Goal: Book appointment/travel/reservation

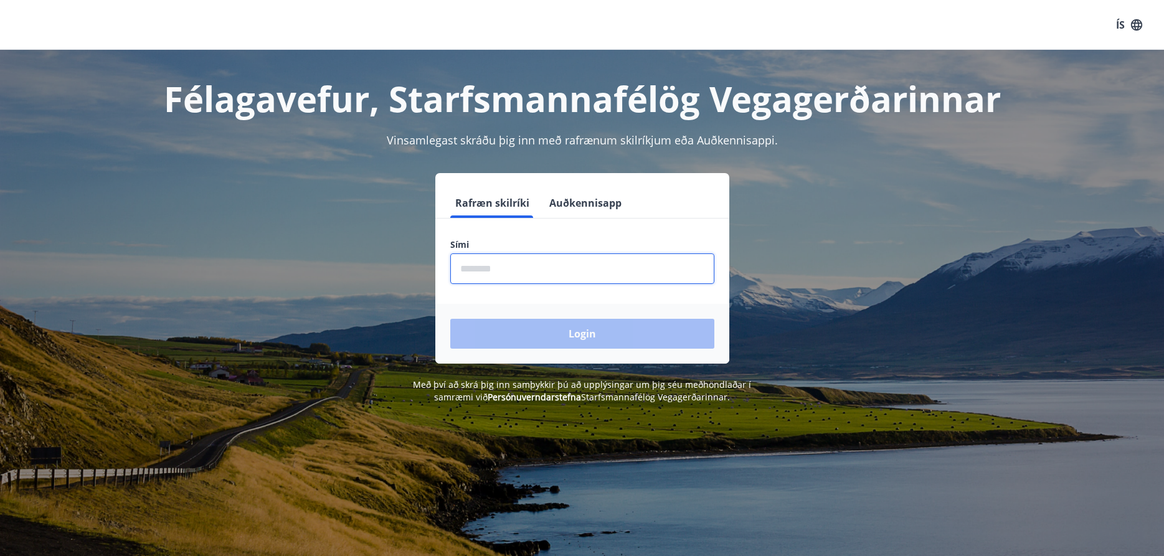
click at [524, 263] on input "phone" at bounding box center [582, 269] width 264 height 31
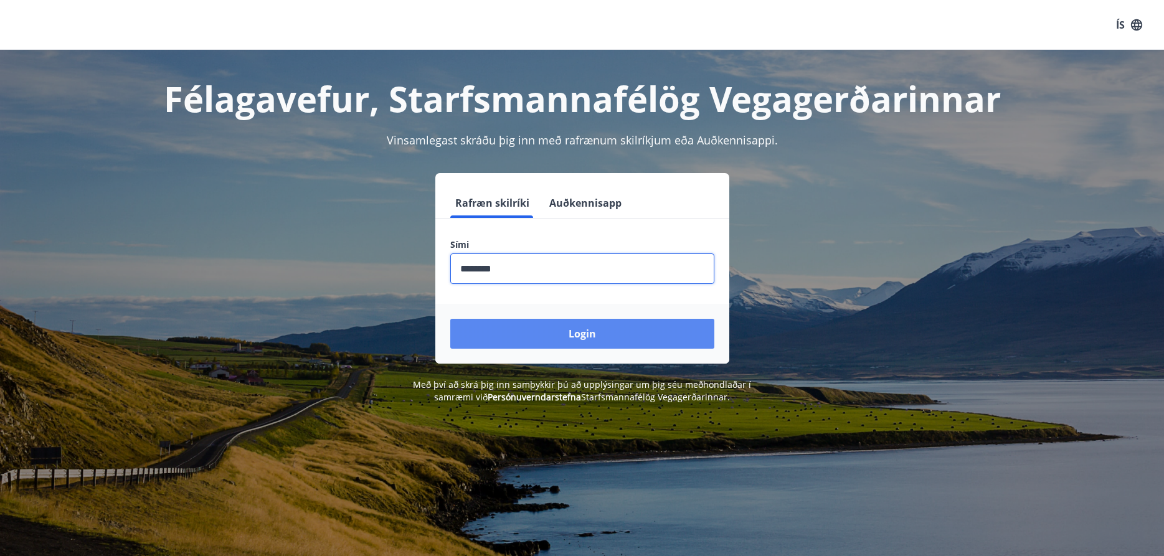
type input "********"
drag, startPoint x: 584, startPoint y: 340, endPoint x: 572, endPoint y: 332, distance: 13.8
click at [584, 341] on button "Login" at bounding box center [582, 334] width 264 height 30
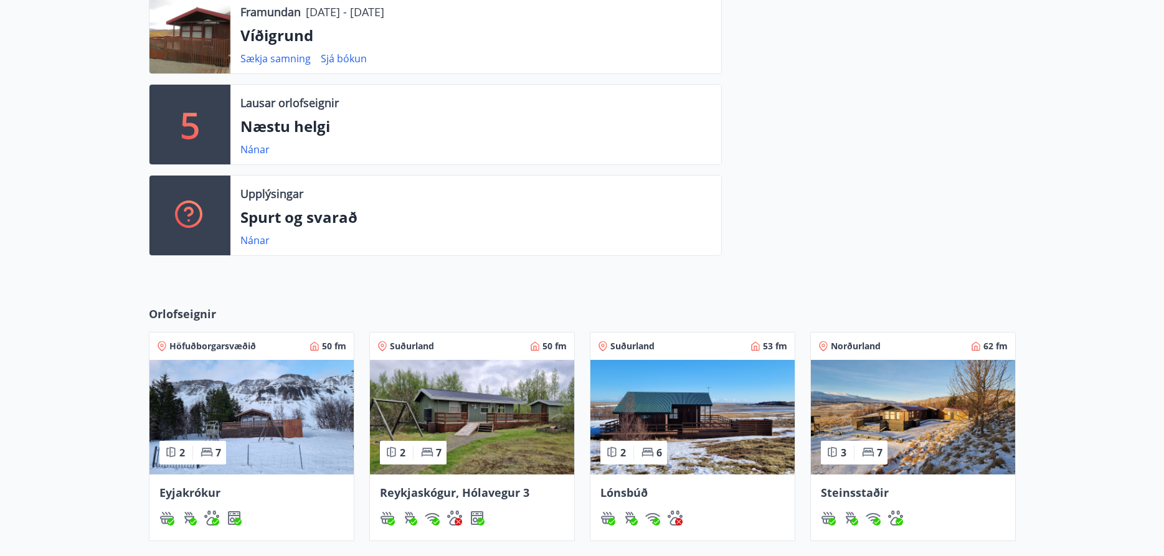
scroll to position [498, 0]
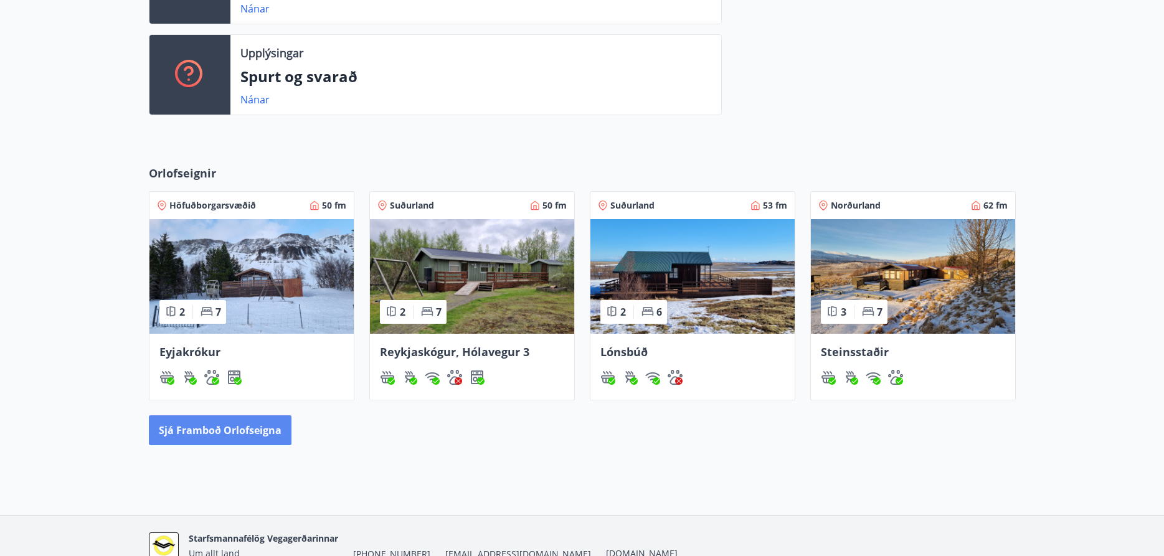
click at [192, 420] on button "Sjá framboð orlofseigna" at bounding box center [220, 430] width 143 height 30
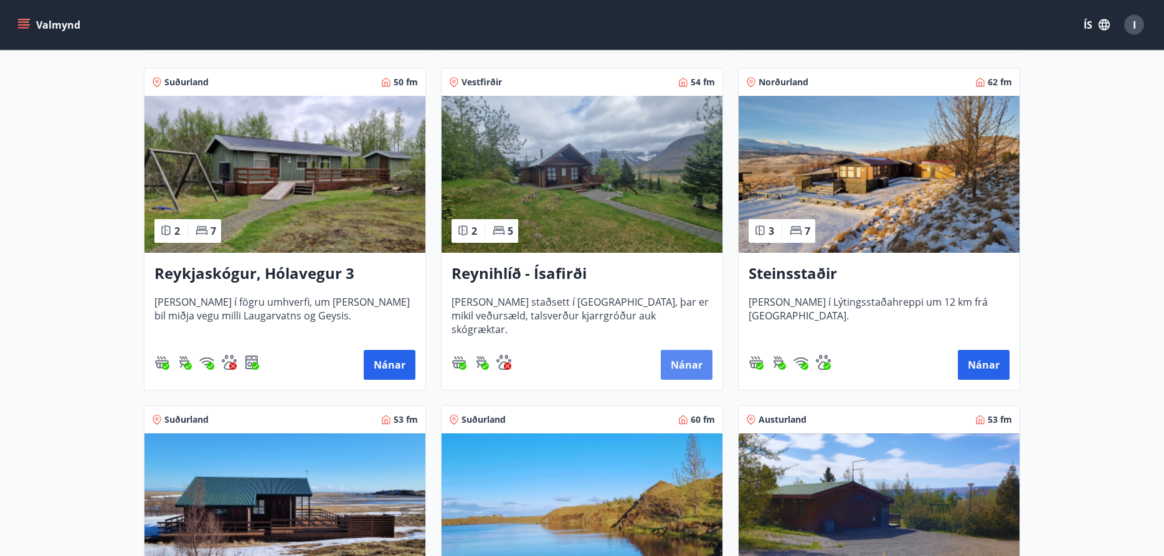
scroll to position [340, 0]
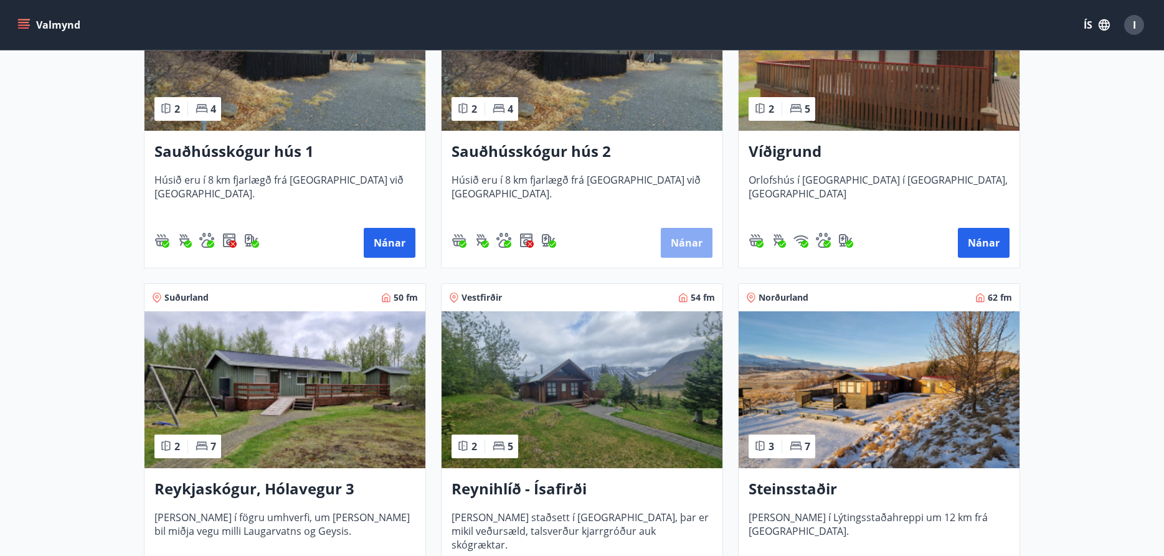
click at [683, 238] on button "Nánar" at bounding box center [687, 243] width 52 height 30
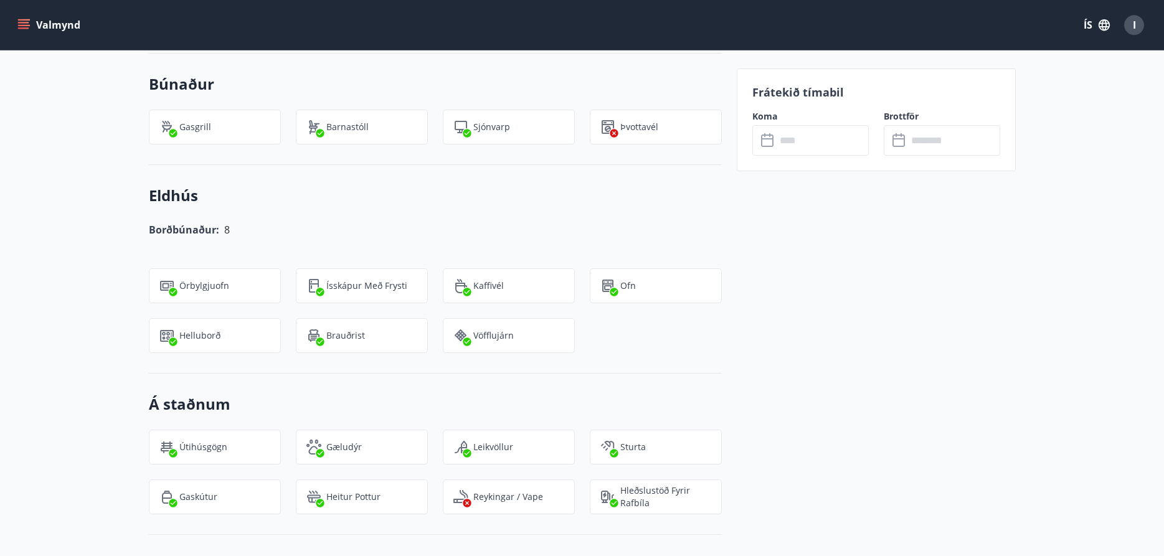
scroll to position [1144, 0]
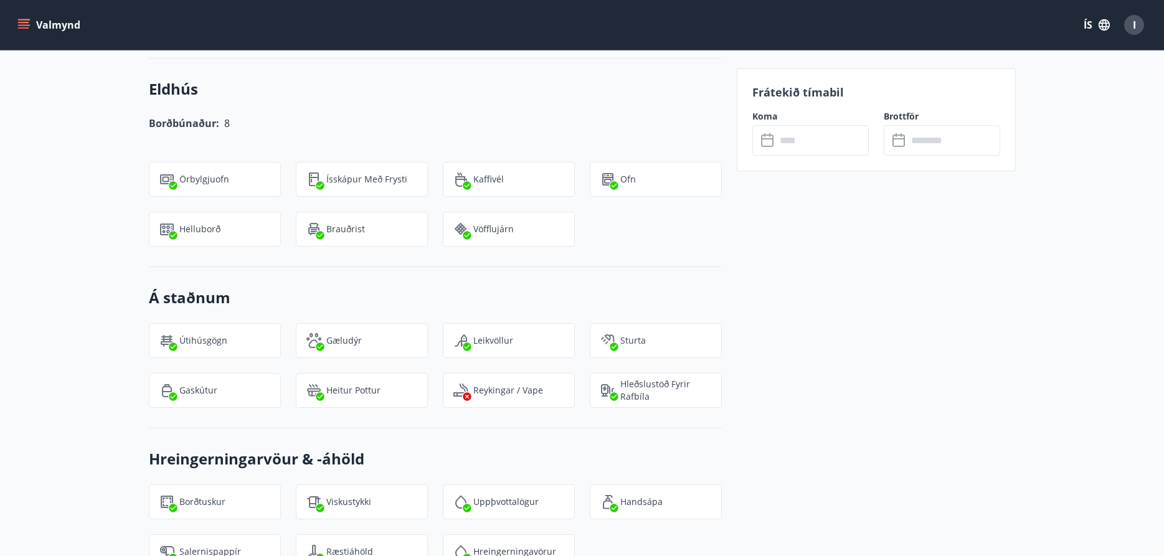
click at [766, 141] on icon at bounding box center [768, 140] width 15 height 15
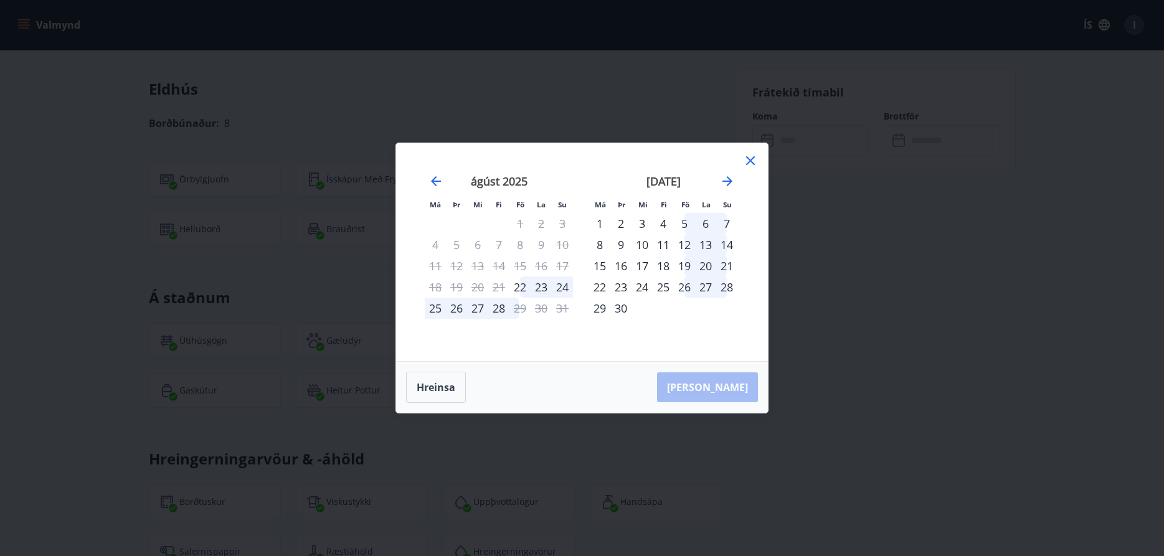
click at [751, 158] on icon at bounding box center [750, 160] width 15 height 15
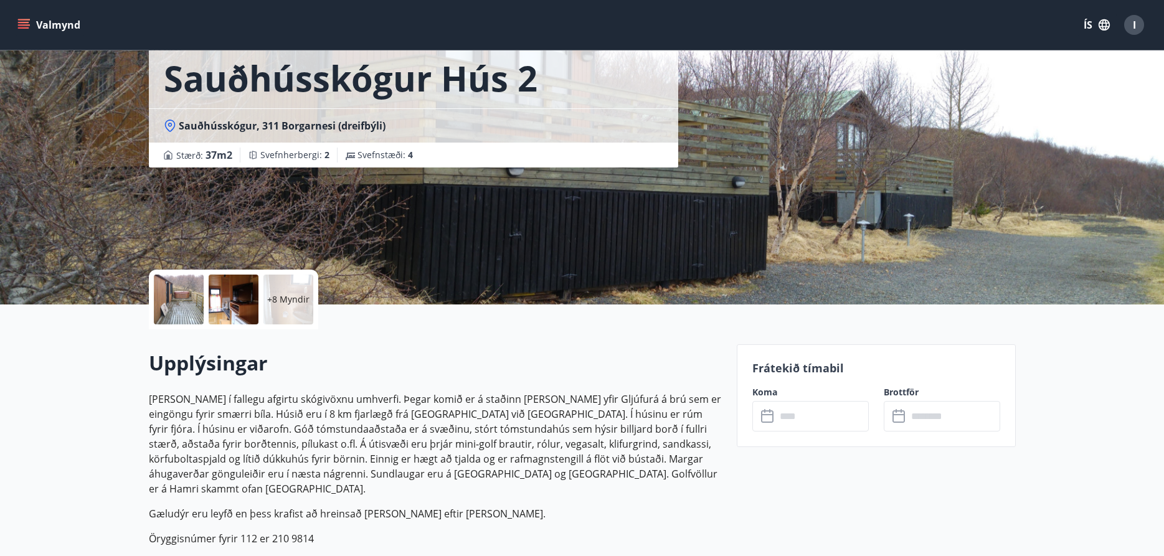
scroll to position [0, 0]
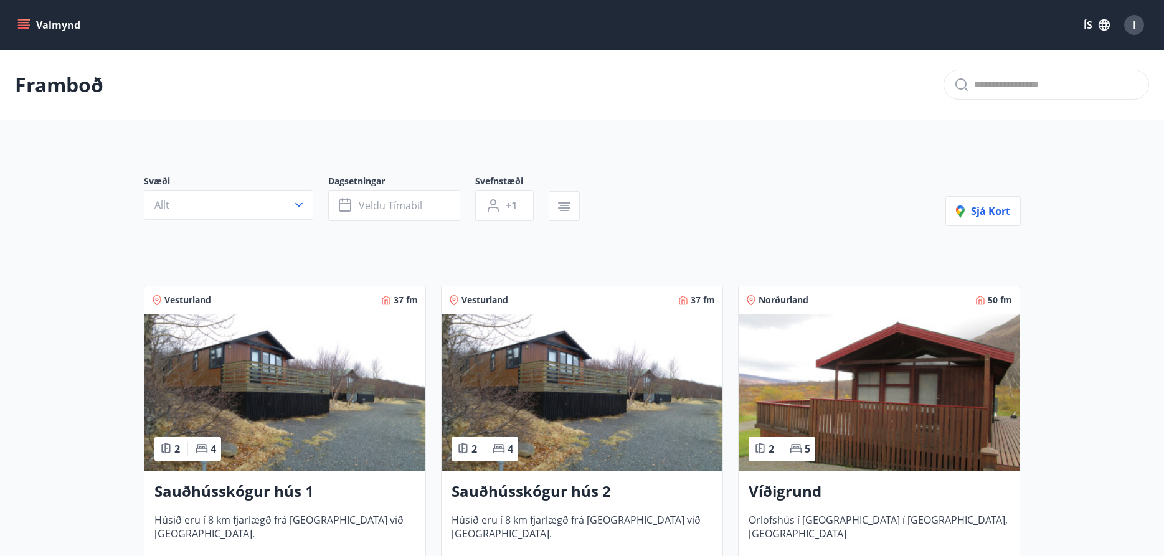
click at [252, 418] on img at bounding box center [285, 392] width 281 height 157
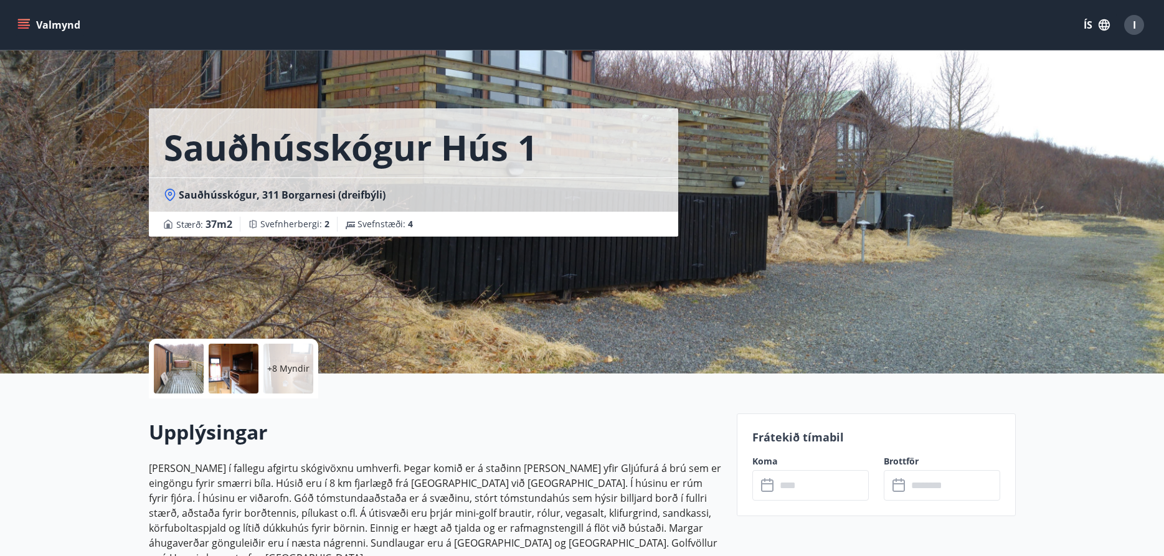
click at [766, 485] on icon at bounding box center [768, 485] width 15 height 15
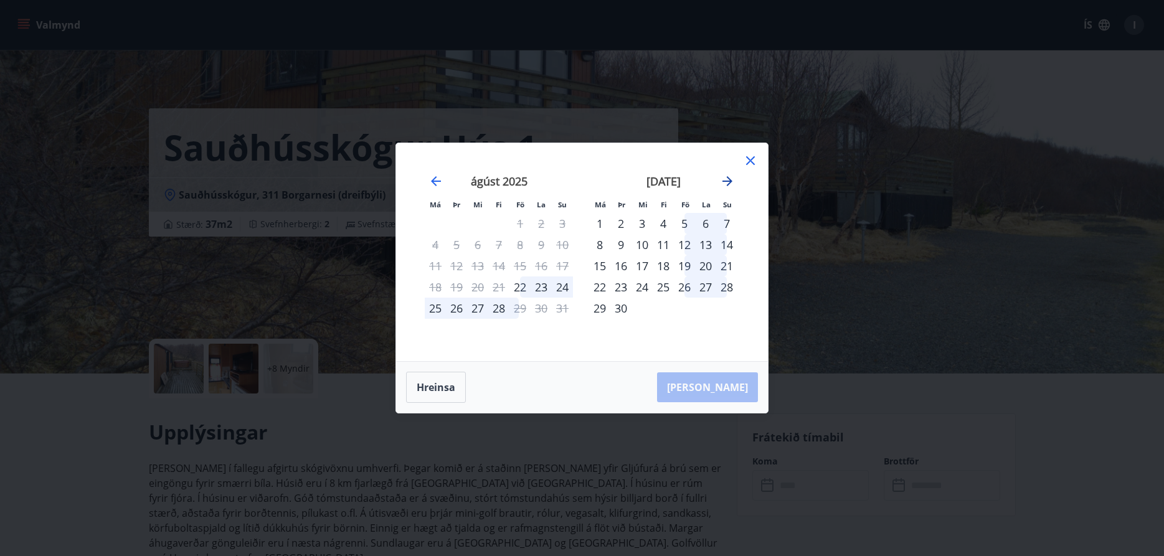
click at [731, 181] on icon "Move forward to switch to the next month." at bounding box center [728, 181] width 10 height 10
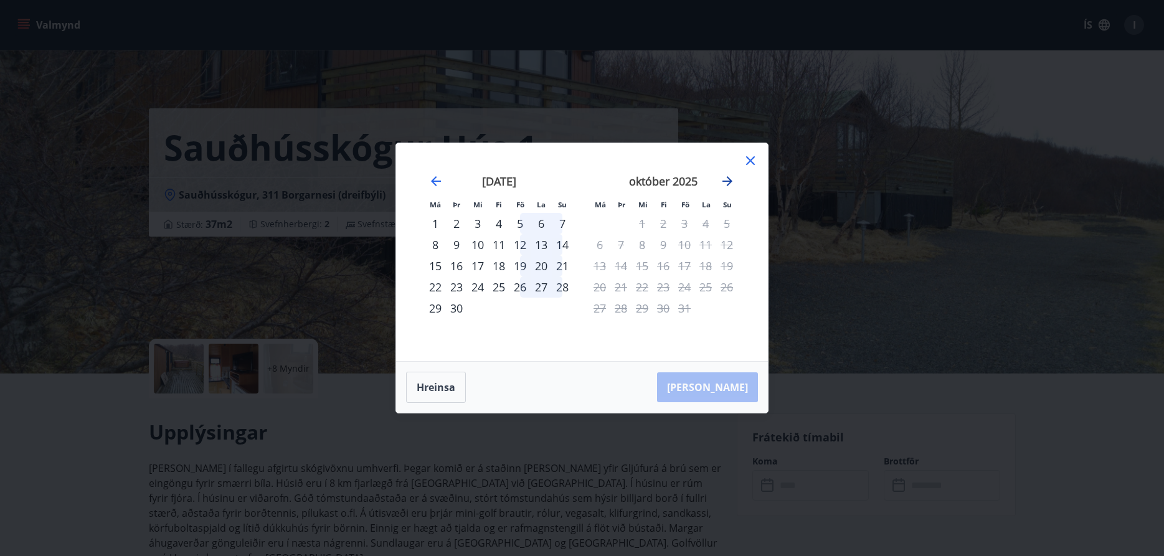
click at [731, 181] on icon "Move forward to switch to the next month." at bounding box center [728, 181] width 10 height 10
click at [437, 179] on icon "Move backward to switch to the previous month." at bounding box center [436, 181] width 15 height 15
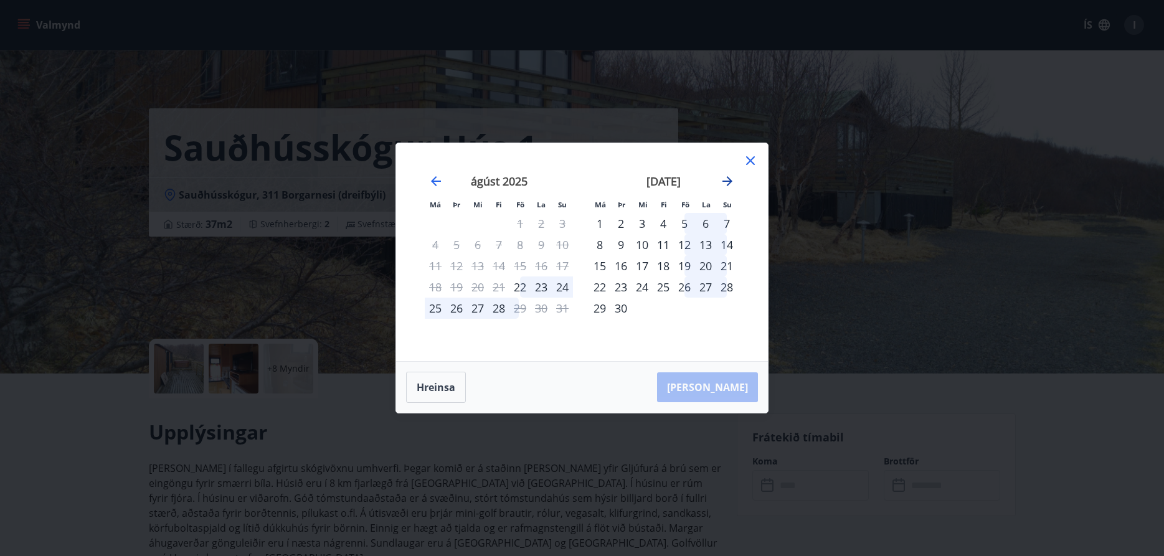
click at [726, 178] on icon "Move forward to switch to the next month." at bounding box center [727, 181] width 15 height 15
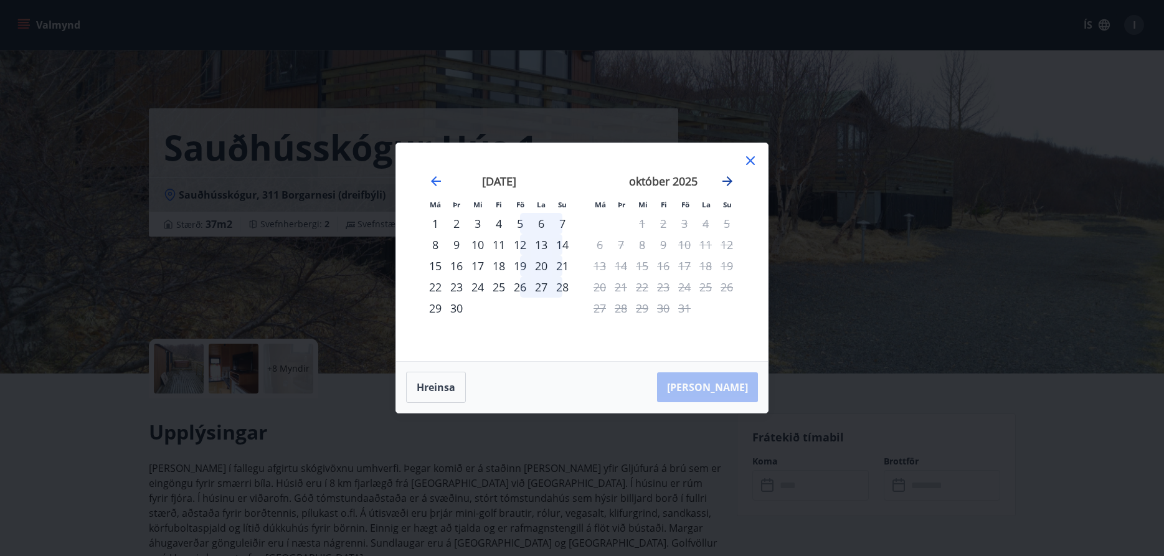
click at [726, 178] on icon "Move forward to switch to the next month." at bounding box center [727, 181] width 15 height 15
click at [752, 159] on icon at bounding box center [750, 160] width 9 height 9
